Goal: Entertainment & Leisure: Consume media (video, audio)

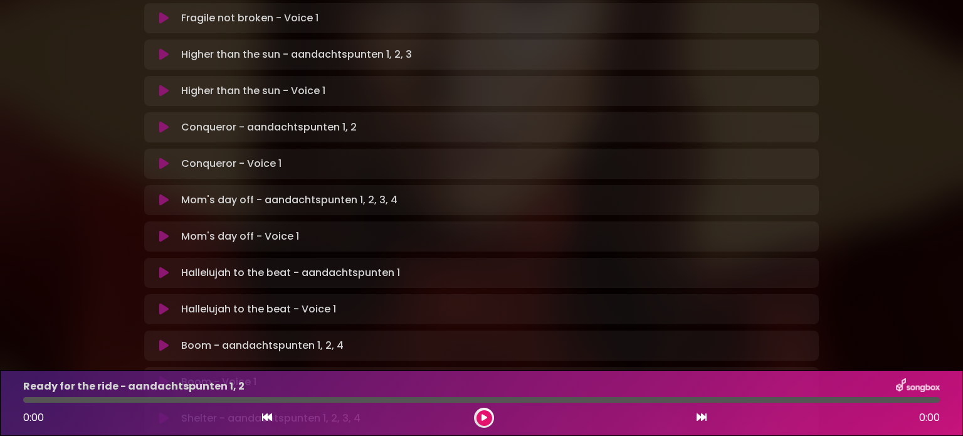
scroll to position [409, 0]
click at [162, 193] on icon at bounding box center [163, 199] width 9 height 13
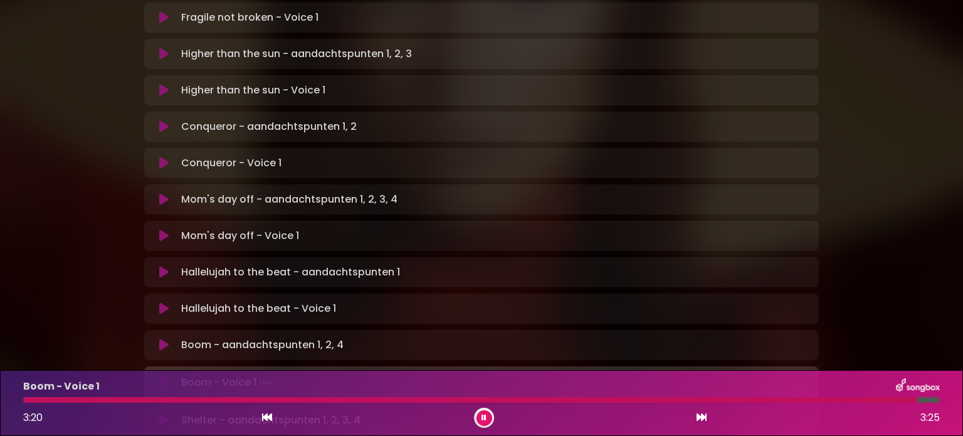
click at [482, 416] on icon at bounding box center [484, 418] width 5 height 8
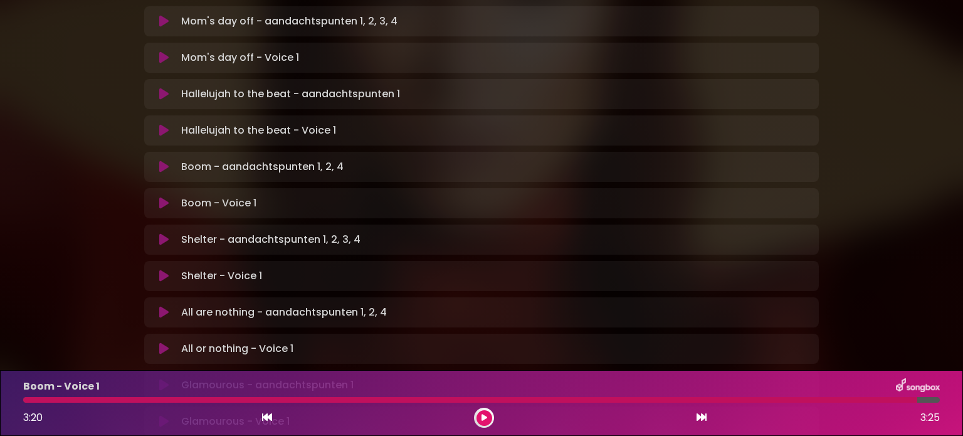
scroll to position [586, 0]
click at [161, 234] on icon at bounding box center [163, 240] width 9 height 13
click at [479, 415] on button at bounding box center [485, 418] width 16 height 16
